Goal: Information Seeking & Learning: Learn about a topic

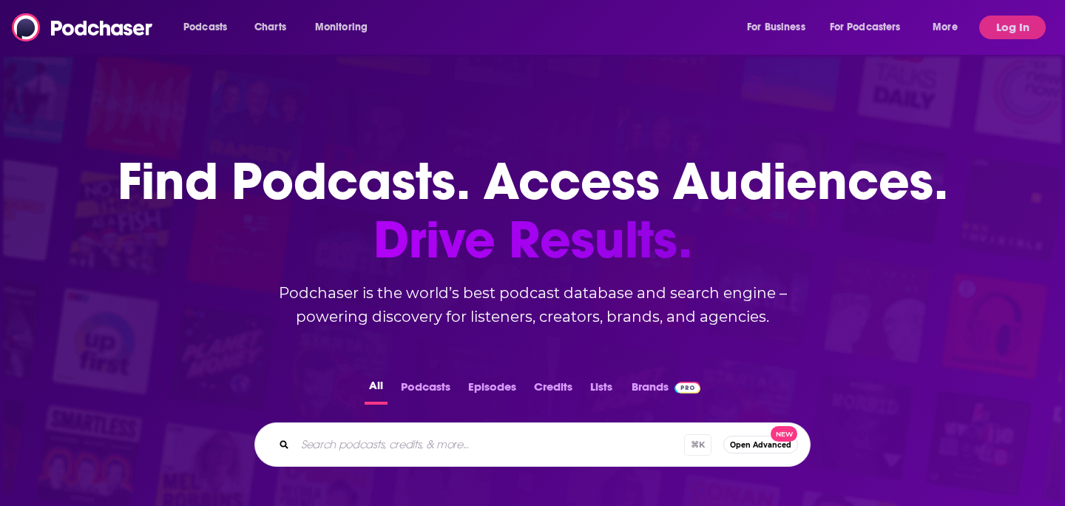
click at [494, 436] on input "Search podcasts, credits, & more..." at bounding box center [489, 445] width 389 height 24
type input "where the climate things are"
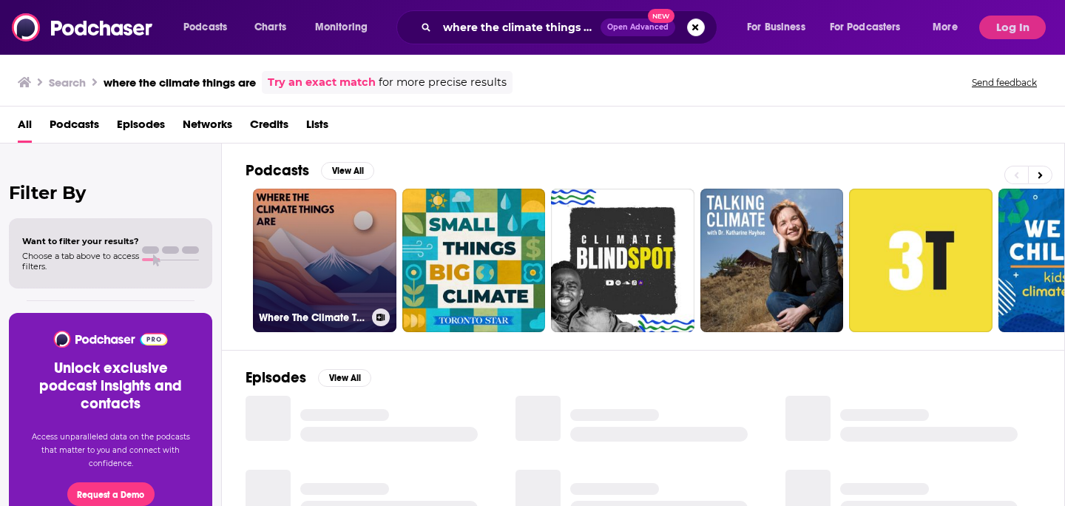
click at [328, 240] on link "Where The Climate Things Are" at bounding box center [325, 261] width 144 height 144
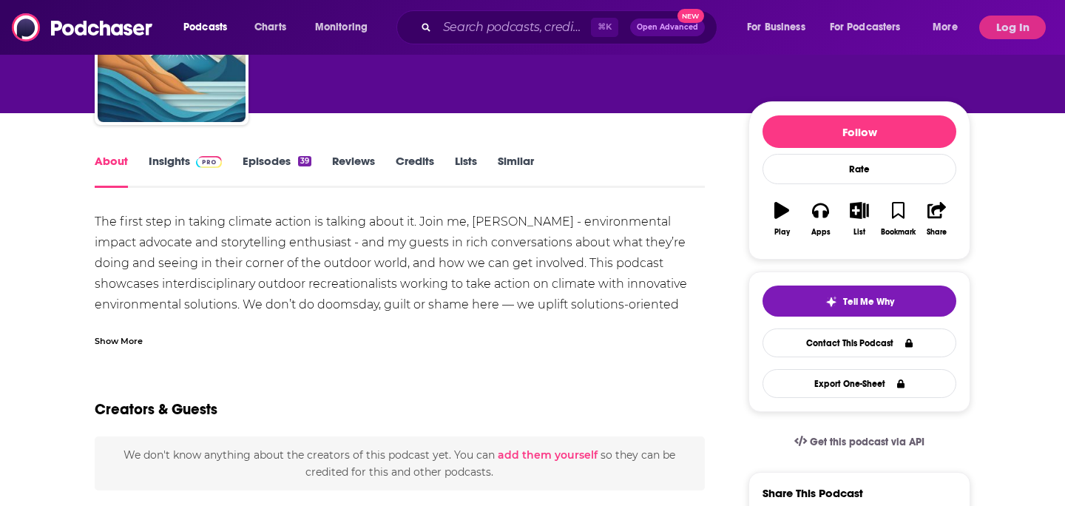
scroll to position [30, 0]
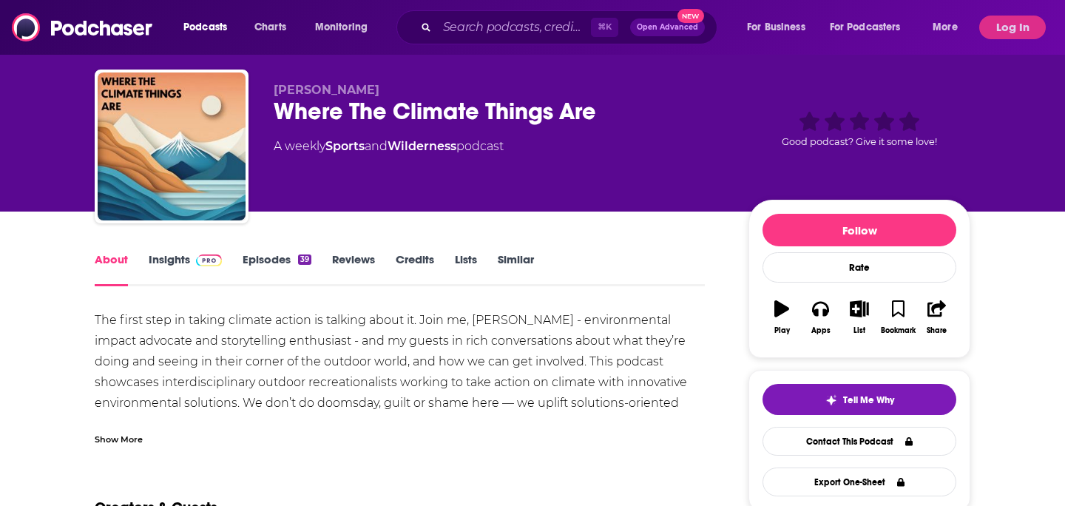
click at [371, 263] on link "Reviews" at bounding box center [353, 269] width 43 height 34
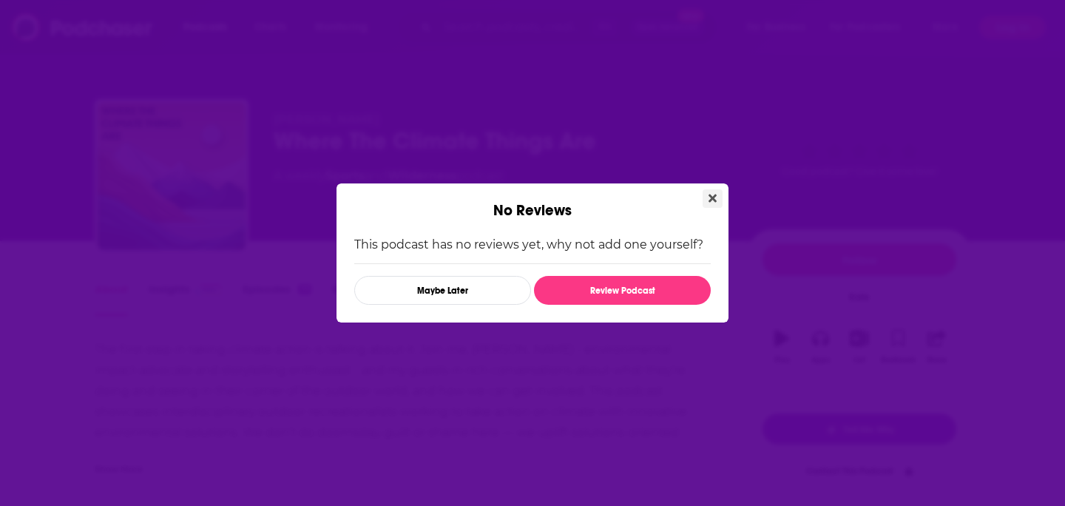
click at [710, 199] on icon "Close" at bounding box center [713, 199] width 8 height 8
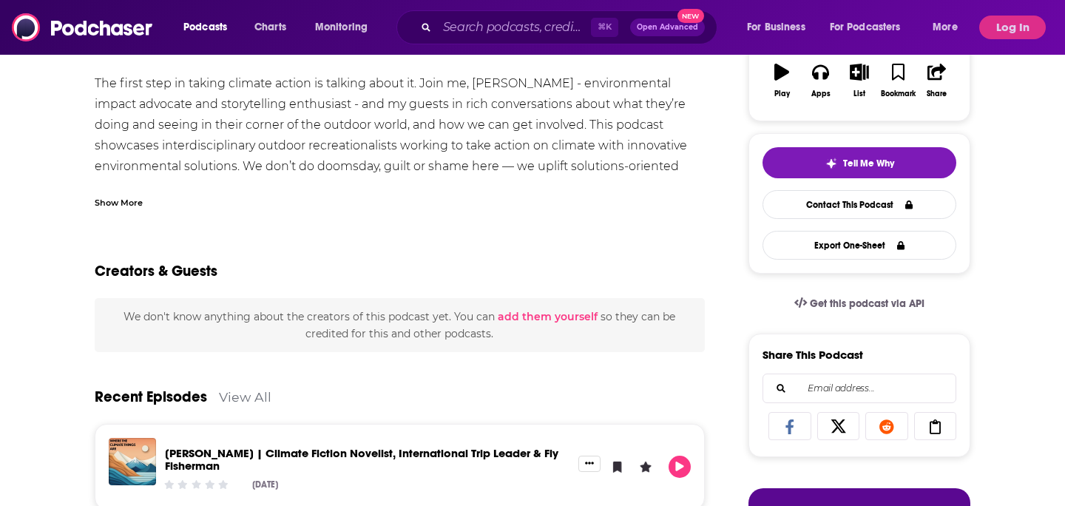
scroll to position [189, 0]
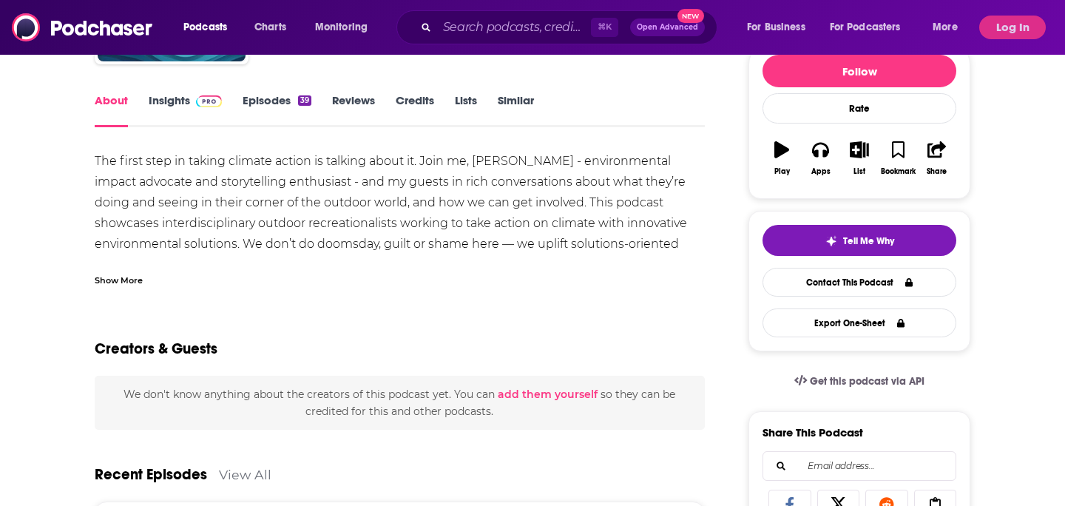
click at [187, 109] on link "Insights" at bounding box center [185, 110] width 73 height 34
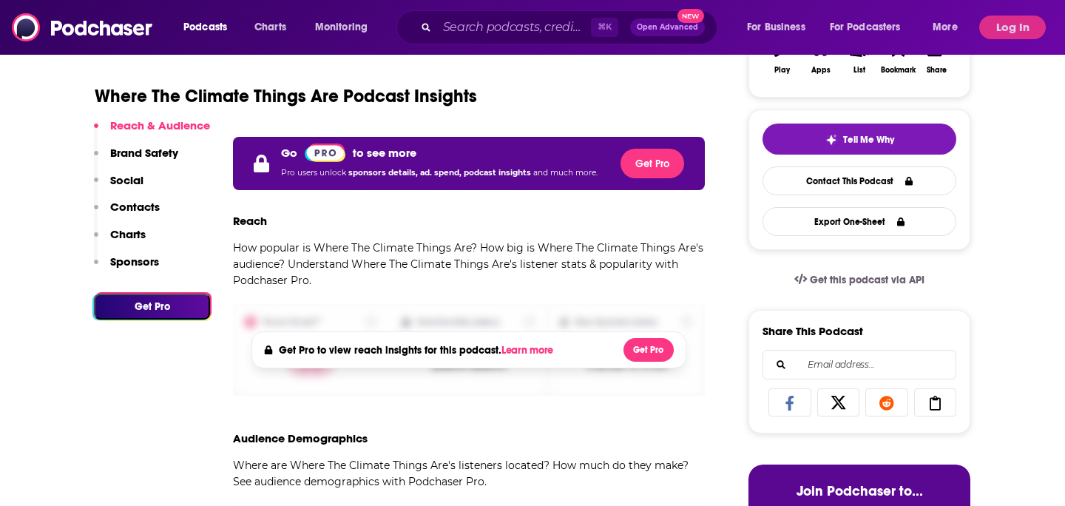
scroll to position [289, 0]
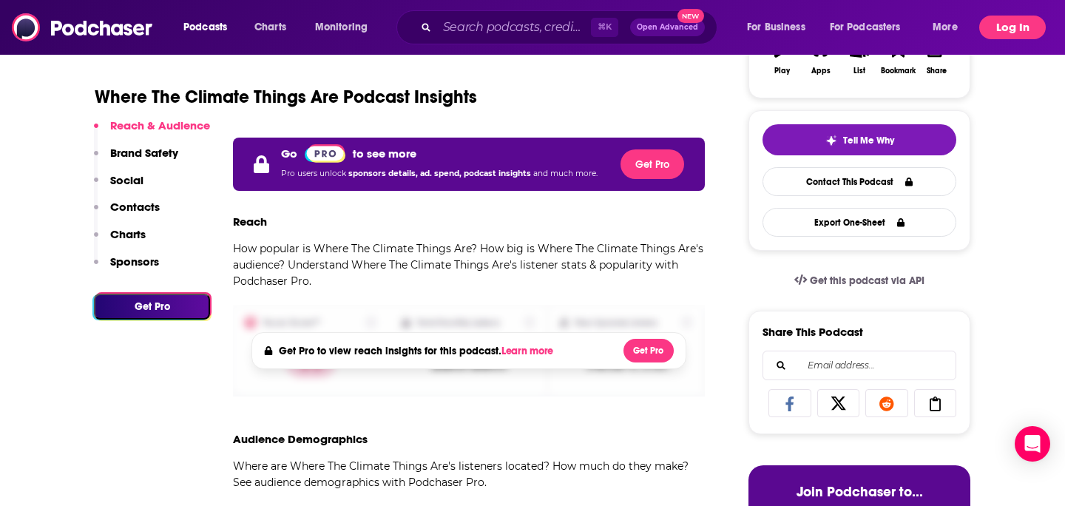
click at [1014, 34] on button "Log In" at bounding box center [1012, 28] width 67 height 24
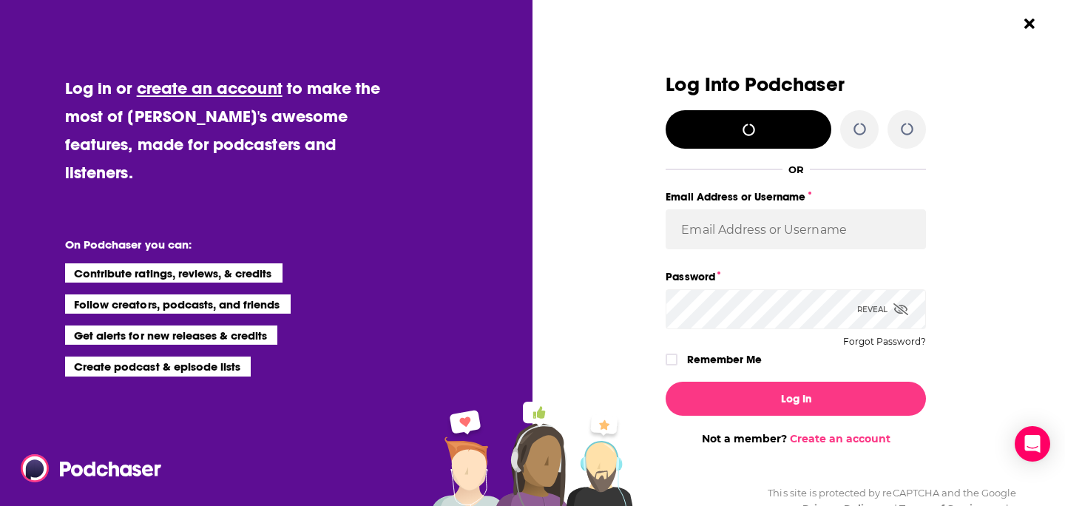
scroll to position [0, 0]
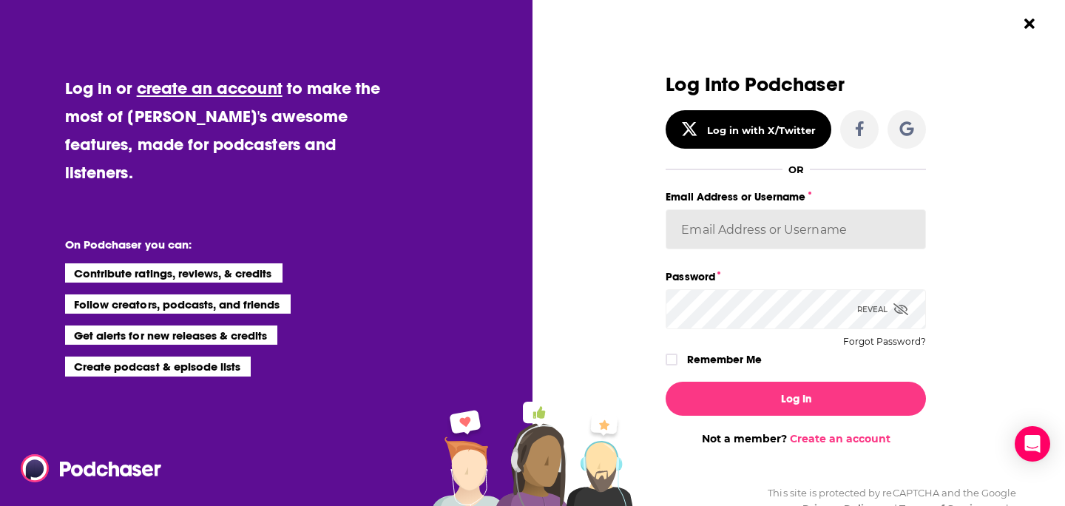
type input "lauren.tsuboyama@berlinrosen.com"
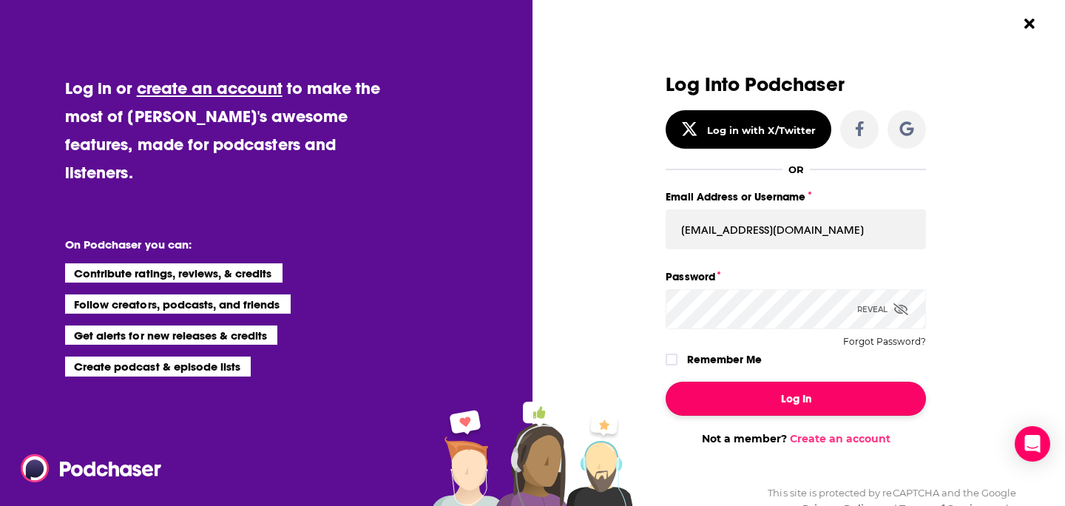
click at [784, 405] on button "Log In" at bounding box center [796, 399] width 260 height 34
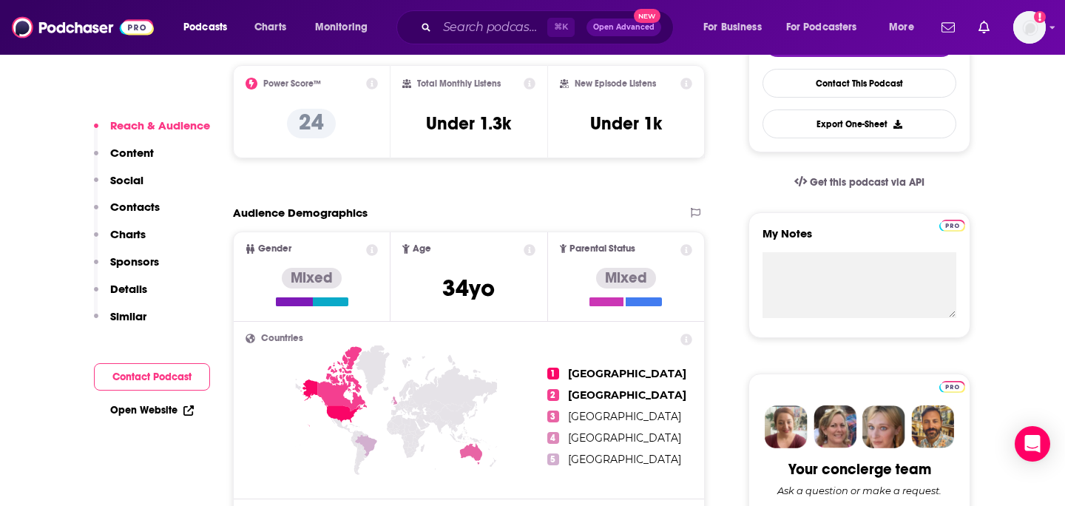
scroll to position [223, 0]
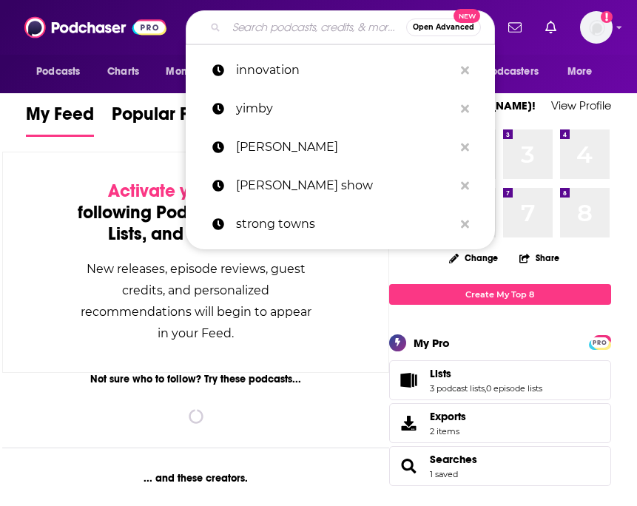
click at [269, 21] on input "Search podcasts, credits, & more..." at bounding box center [316, 28] width 180 height 24
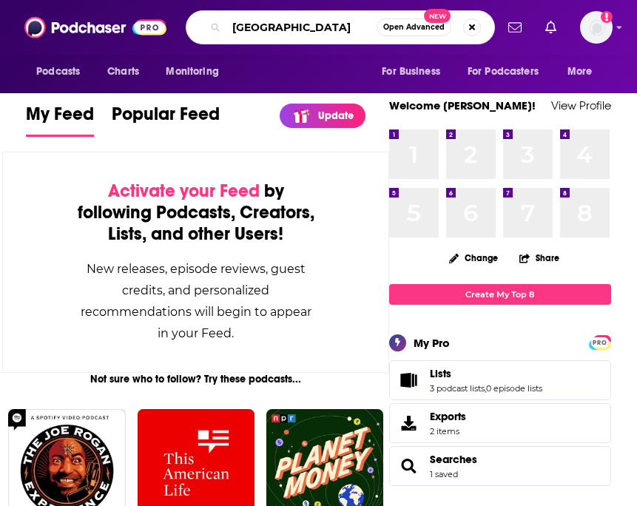
type input "[GEOGRAPHIC_DATA]"
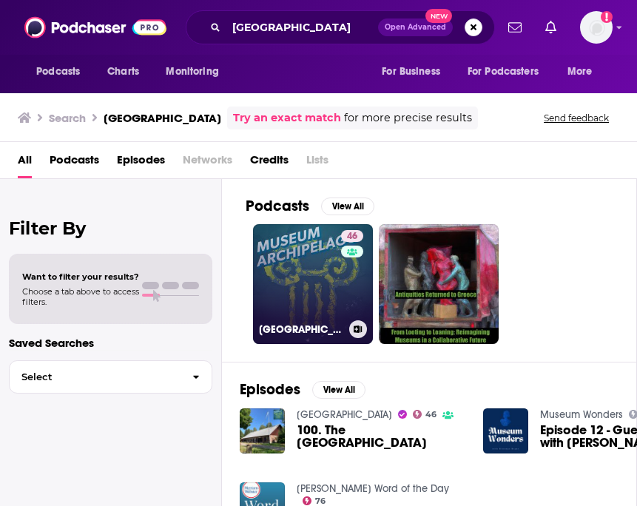
click at [317, 269] on link "[GEOGRAPHIC_DATA]" at bounding box center [313, 284] width 120 height 120
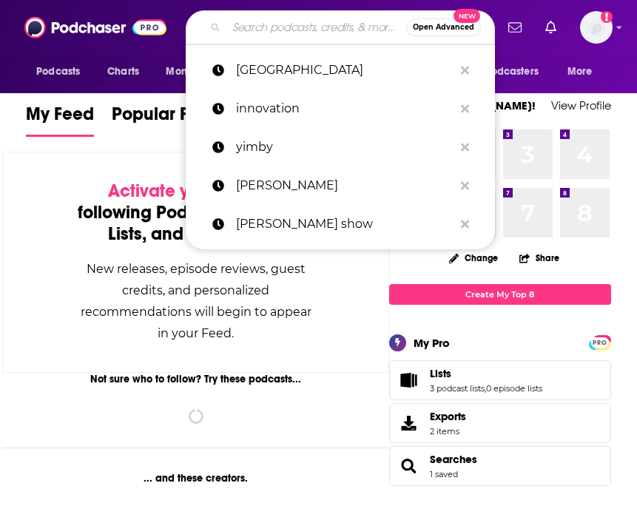
click at [277, 22] on input "Search podcasts, credits, & more..." at bounding box center [316, 28] width 180 height 24
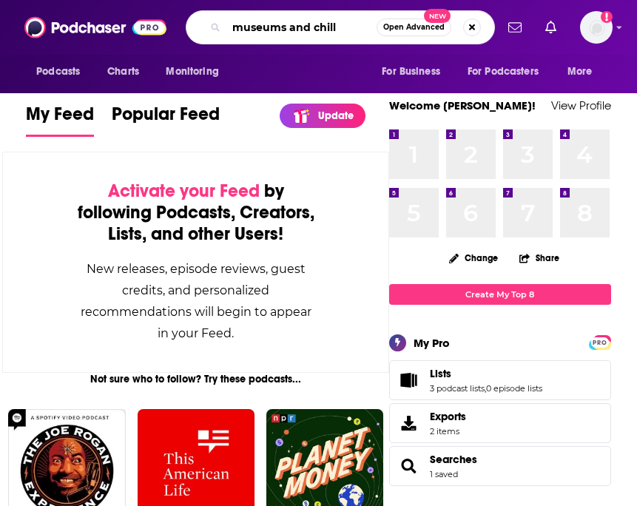
type input "museums and chill"
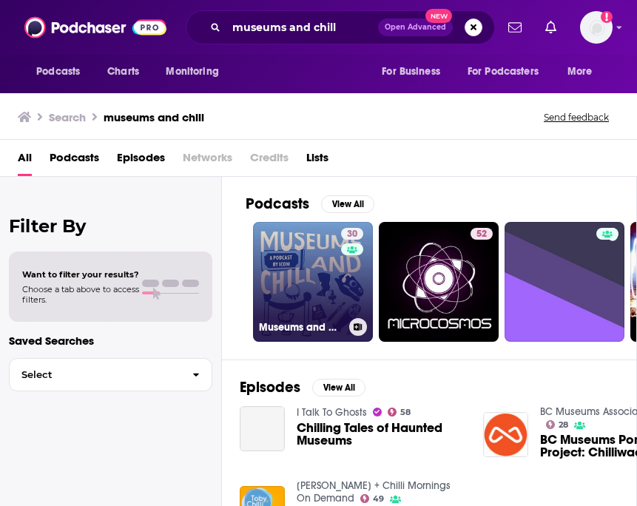
click at [314, 259] on link "30 Museums and Chill" at bounding box center [313, 282] width 120 height 120
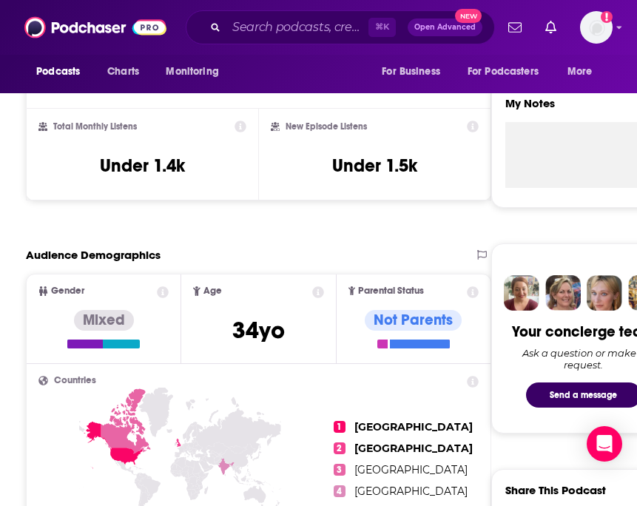
scroll to position [277, 0]
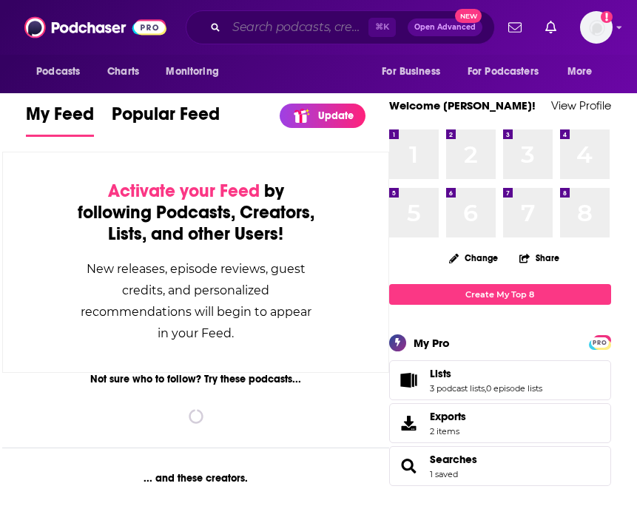
click at [243, 30] on input "Search podcasts, credits, & more..." at bounding box center [297, 28] width 142 height 24
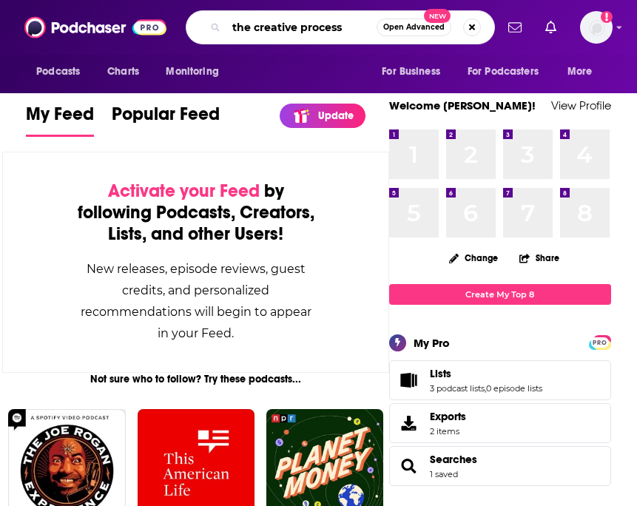
type input "the creative process"
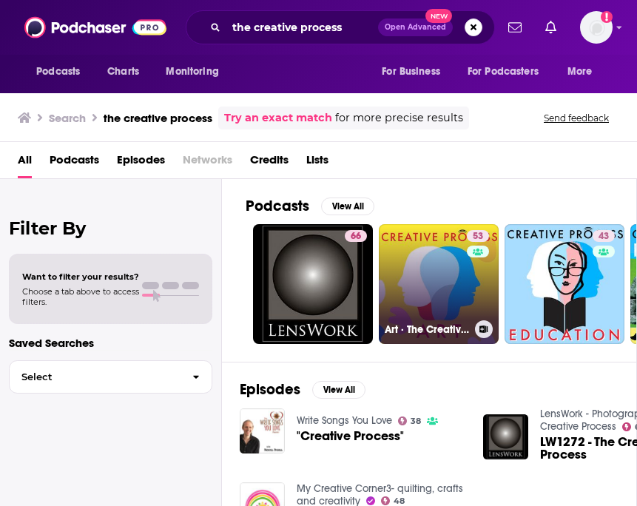
click at [428, 270] on link "53 Art · The Creative Process: Artists, Curators, Museum Directors Talk Art, Li…" at bounding box center [439, 284] width 120 height 120
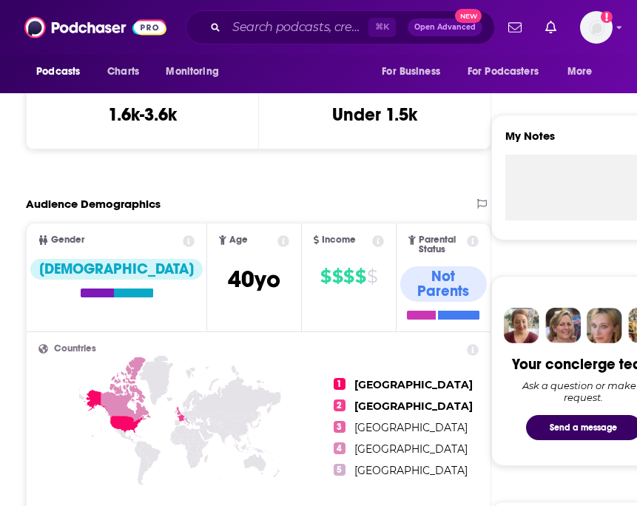
scroll to position [468, 0]
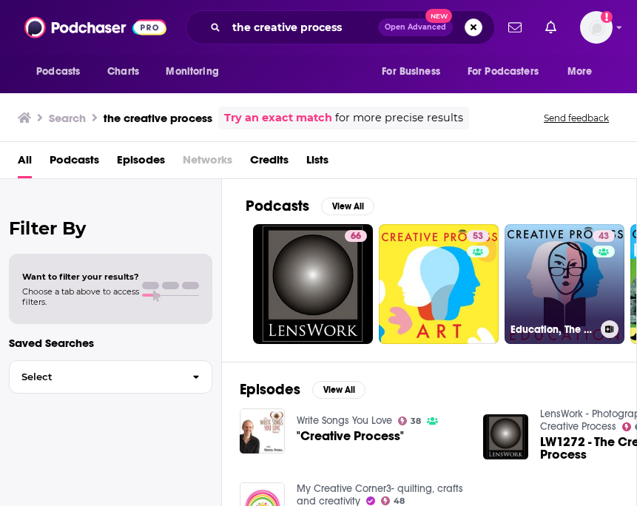
click at [547, 266] on link "43 Education, The Creative Process: Educators, Writers, Artists, Activists Talk…" at bounding box center [565, 284] width 120 height 120
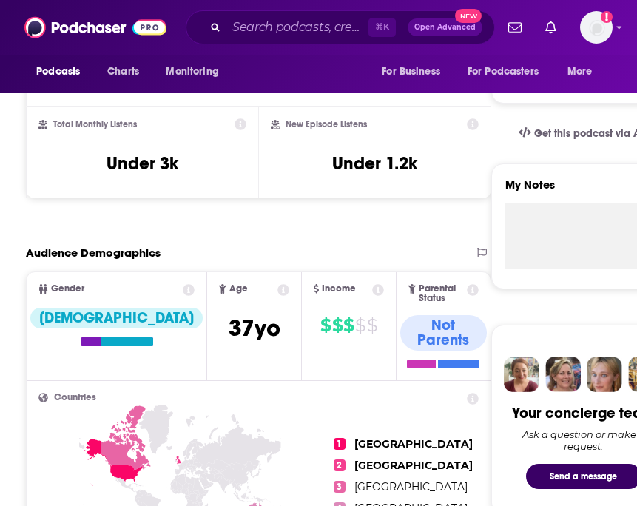
scroll to position [379, 0]
